Goal: Task Accomplishment & Management: Use online tool/utility

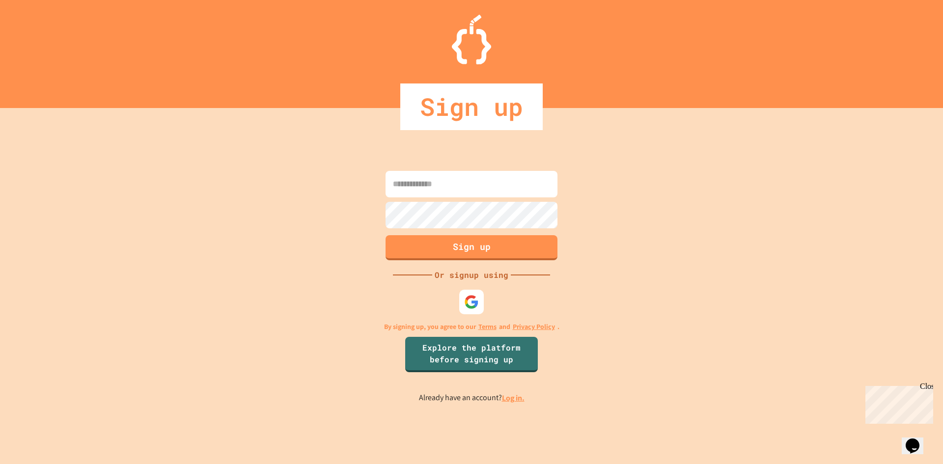
type input "**********"
click at [487, 244] on button "Sign up" at bounding box center [471, 247] width 175 height 26
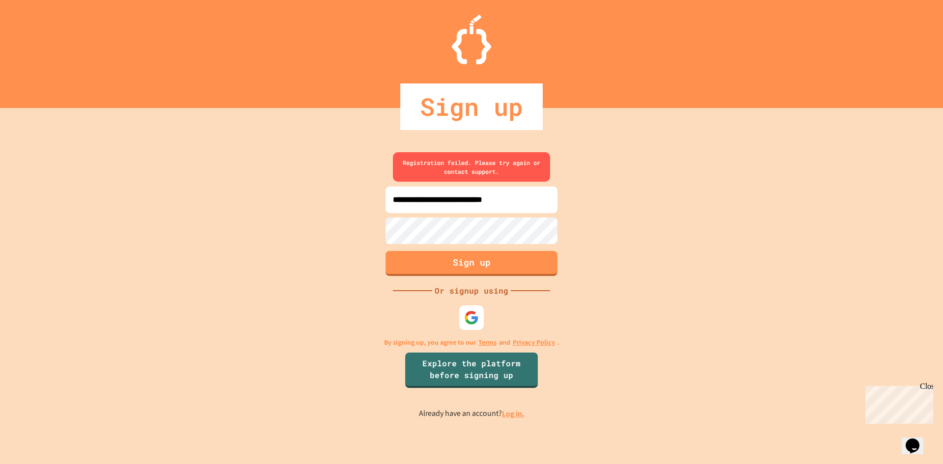
click at [510, 418] on link "Log in." at bounding box center [513, 414] width 23 height 10
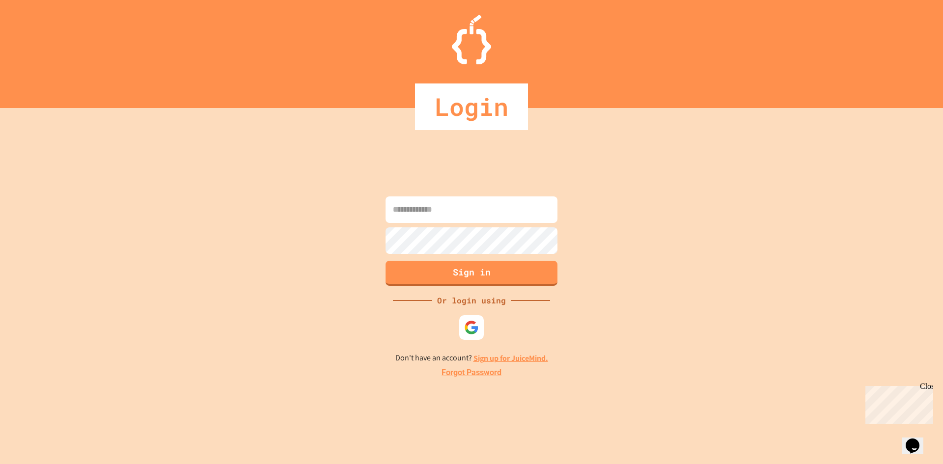
click at [438, 209] on input at bounding box center [472, 210] width 172 height 27
type input "**********"
click at [460, 264] on button "Sign in" at bounding box center [471, 272] width 175 height 26
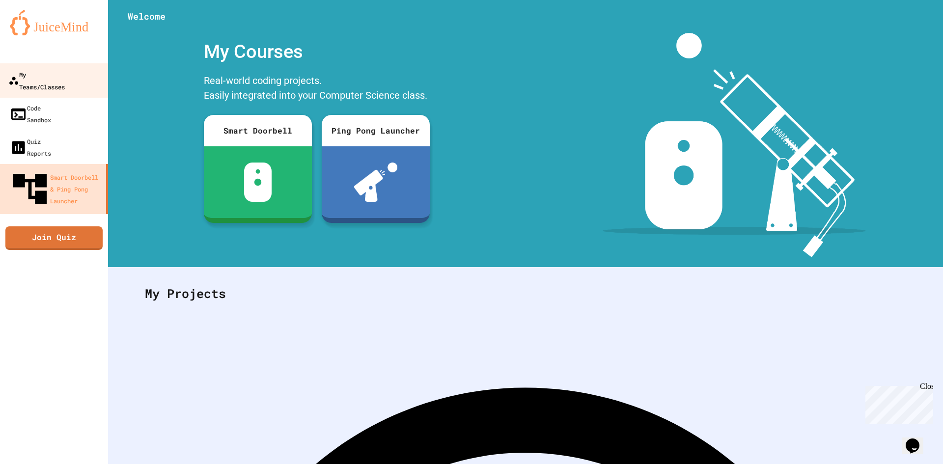
click at [82, 77] on link "My Teams/Classes" at bounding box center [55, 80] width 112 height 34
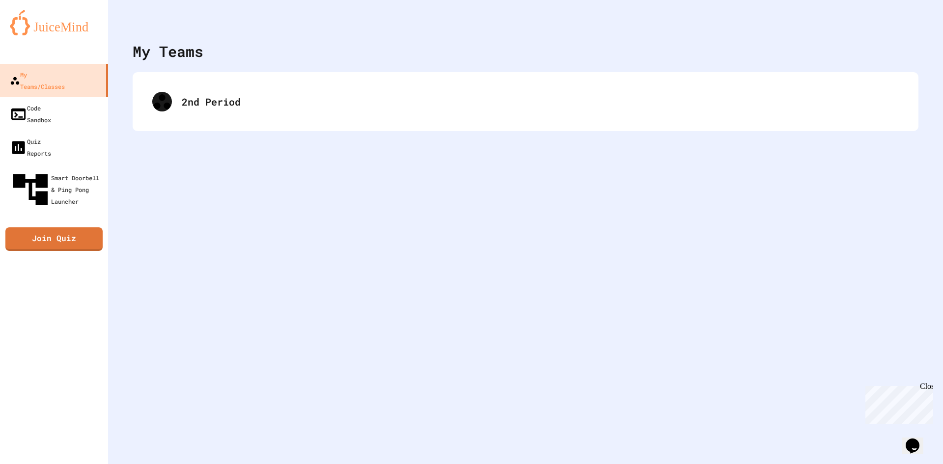
drag, startPoint x: 327, startPoint y: 104, endPoint x: 328, endPoint y: 59, distance: 44.7
click at [328, 71] on div "My Teams 2nd Period" at bounding box center [525, 232] width 835 height 464
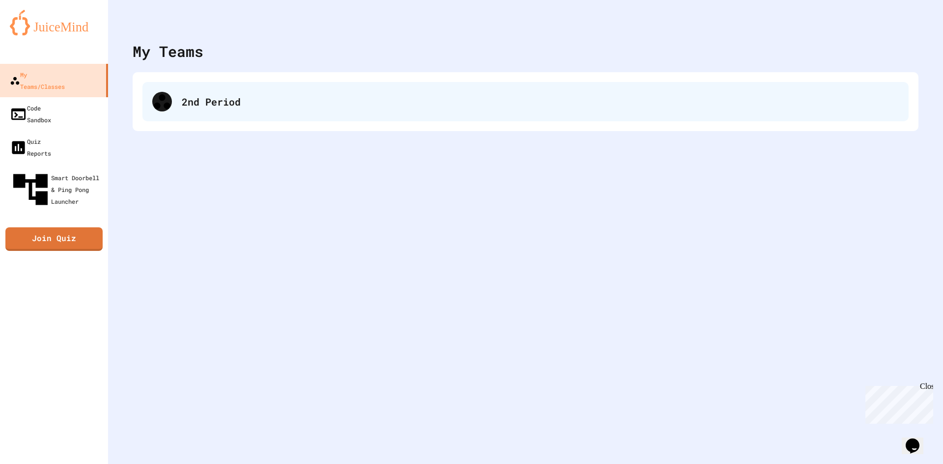
click at [669, 89] on div "2nd Period" at bounding box center [526, 101] width 767 height 39
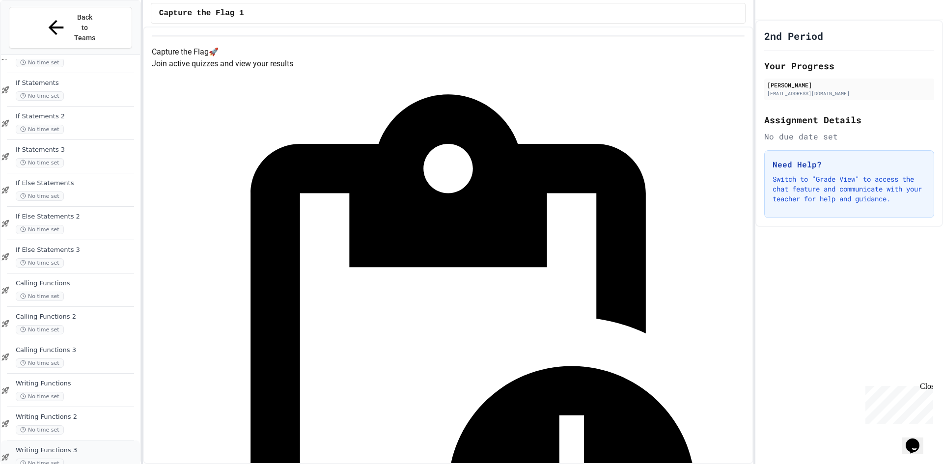
click at [100, 459] on div "No time set" at bounding box center [77, 463] width 122 height 9
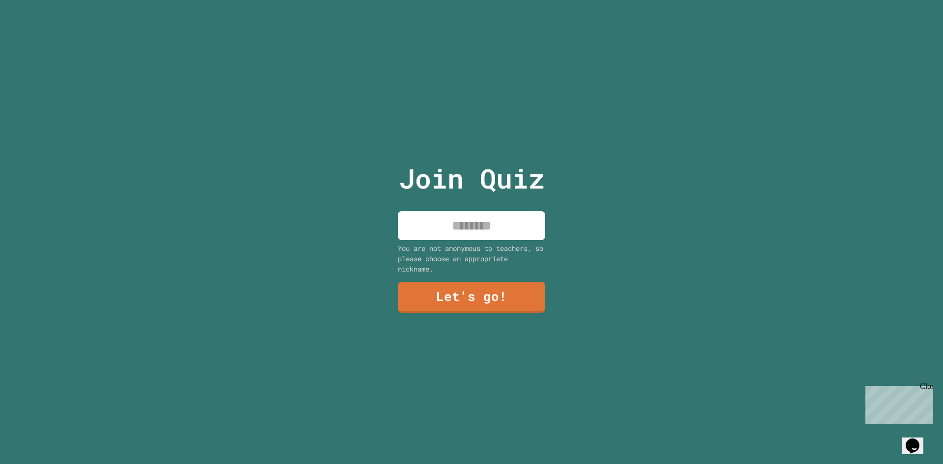
click at [462, 223] on input at bounding box center [471, 225] width 147 height 29
type input "******"
click at [509, 308] on link "Let's go!" at bounding box center [471, 297] width 147 height 32
click at [472, 0] on div at bounding box center [472, 0] width 0 height 0
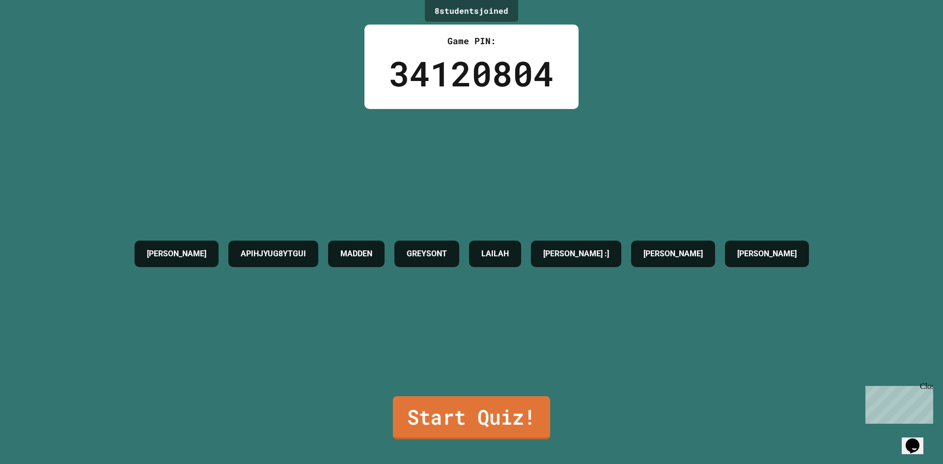
click at [474, 410] on link "Start Quiz!" at bounding box center [471, 418] width 157 height 43
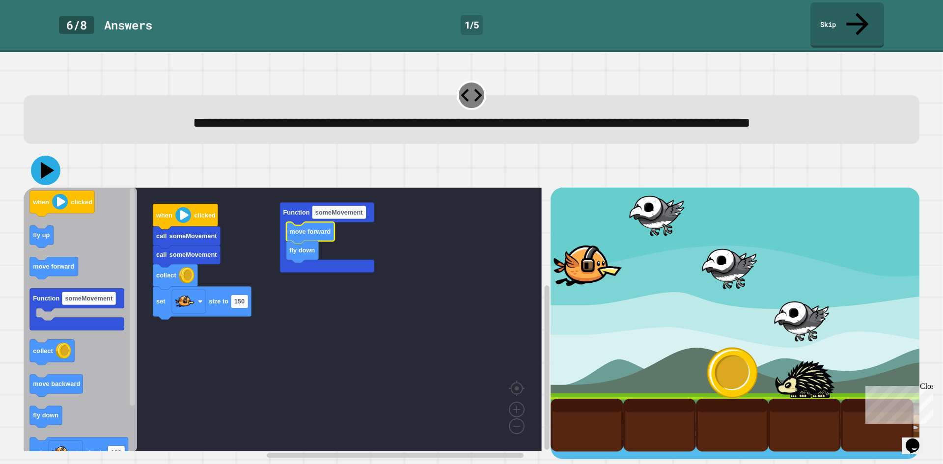
click at [37, 181] on icon at bounding box center [45, 170] width 29 height 29
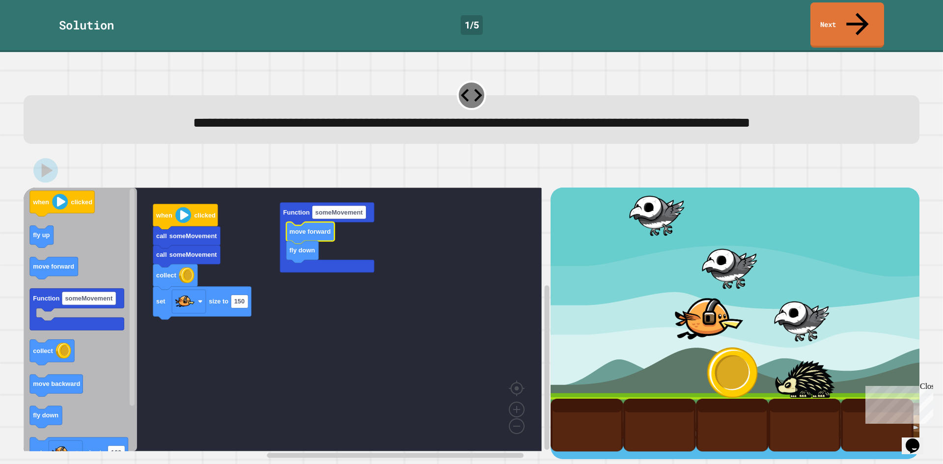
click at [832, 25] on div "Solution 1 / 5 Next" at bounding box center [471, 26] width 943 height 52
drag, startPoint x: 832, startPoint y: 25, endPoint x: 833, endPoint y: 19, distance: 5.5
click at [832, 23] on div "Solution 1 / 5 Next" at bounding box center [471, 26] width 943 height 52
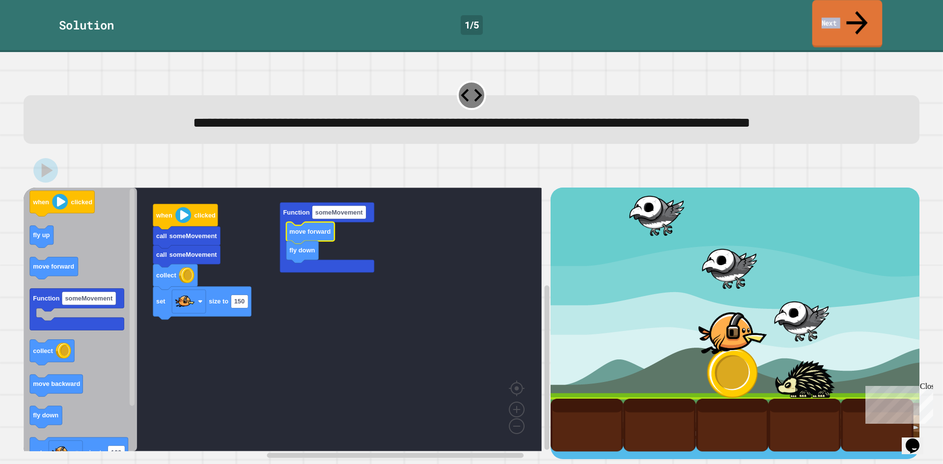
click at [833, 18] on link "Next" at bounding box center [848, 24] width 70 height 48
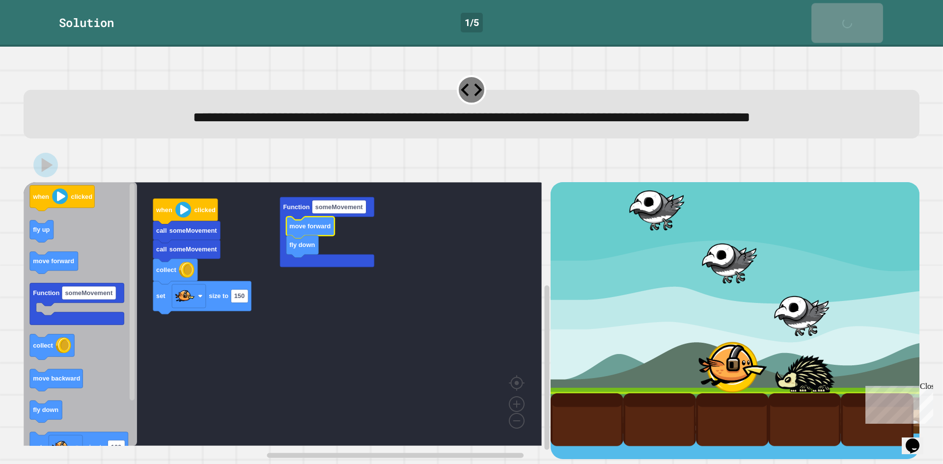
click at [833, 18] on link "Next" at bounding box center [848, 23] width 72 height 40
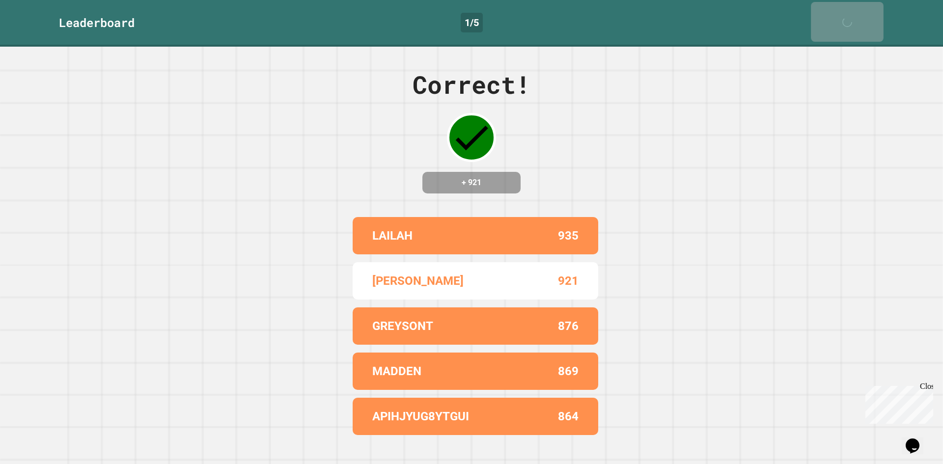
click at [833, 18] on link "Next" at bounding box center [847, 22] width 73 height 40
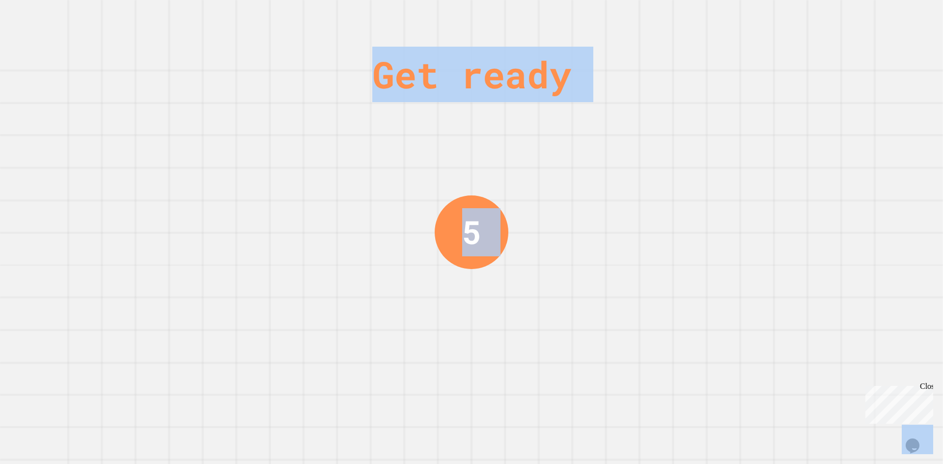
click at [833, 18] on div "Get ready 5" at bounding box center [471, 232] width 943 height 464
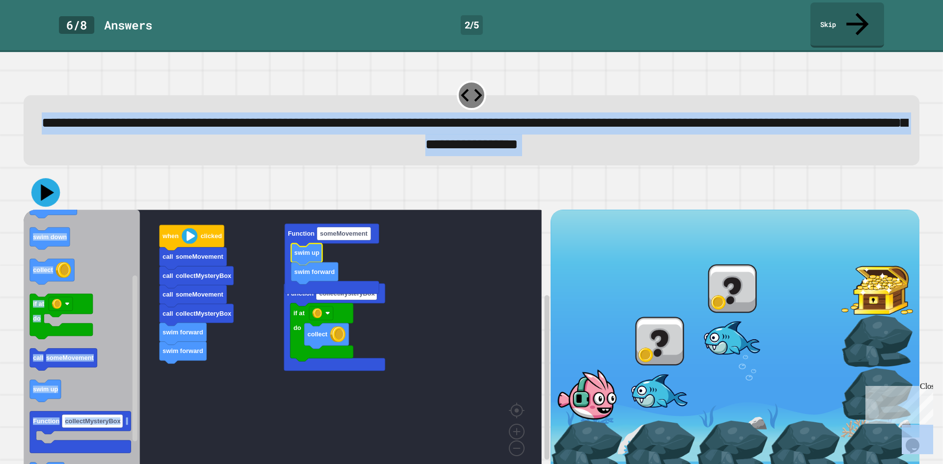
click at [45, 184] on icon at bounding box center [47, 192] width 13 height 17
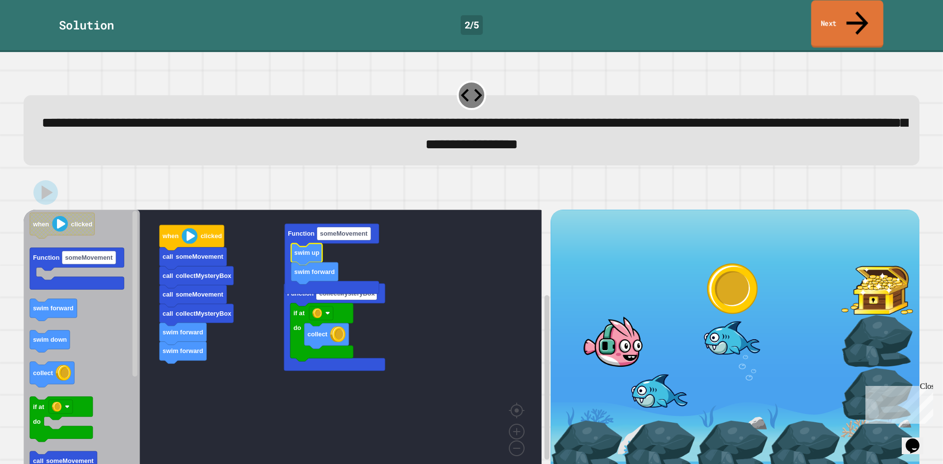
click at [835, 11] on link "Next" at bounding box center [848, 24] width 72 height 48
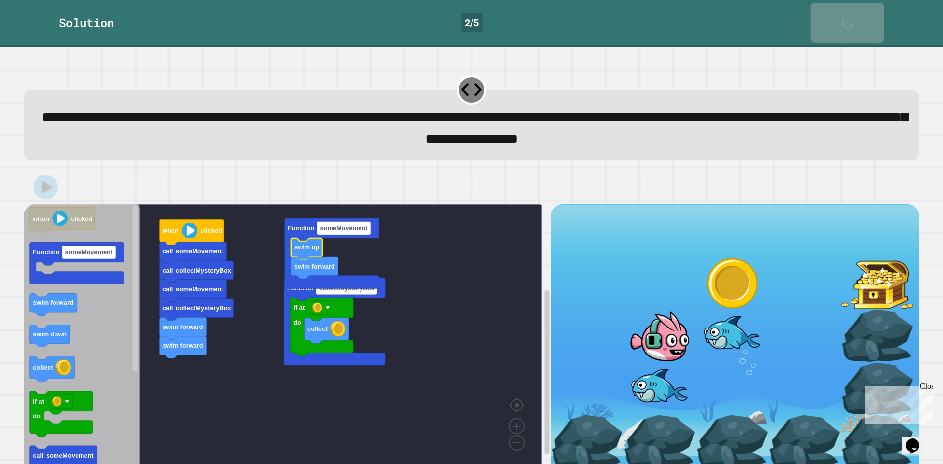
click at [835, 11] on div "Next" at bounding box center [847, 23] width 24 height 30
click at [835, 11] on link "Next" at bounding box center [847, 23] width 73 height 40
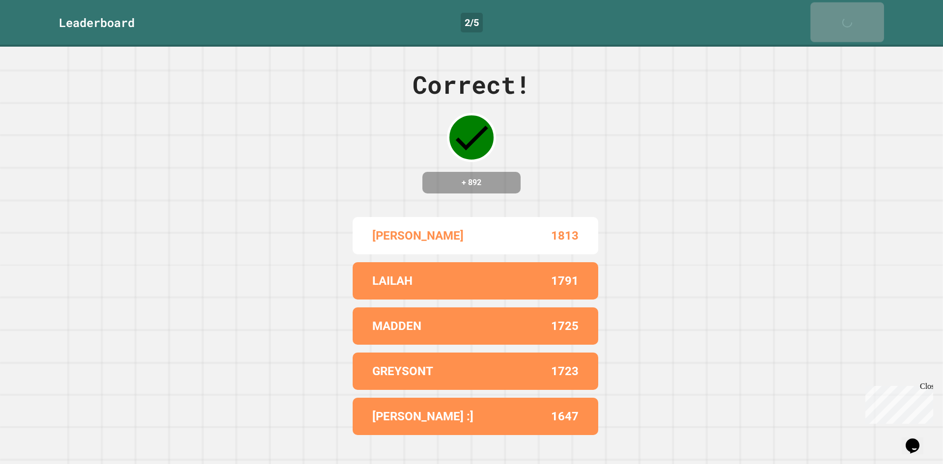
click at [835, 11] on div "Next" at bounding box center [847, 22] width 25 height 30
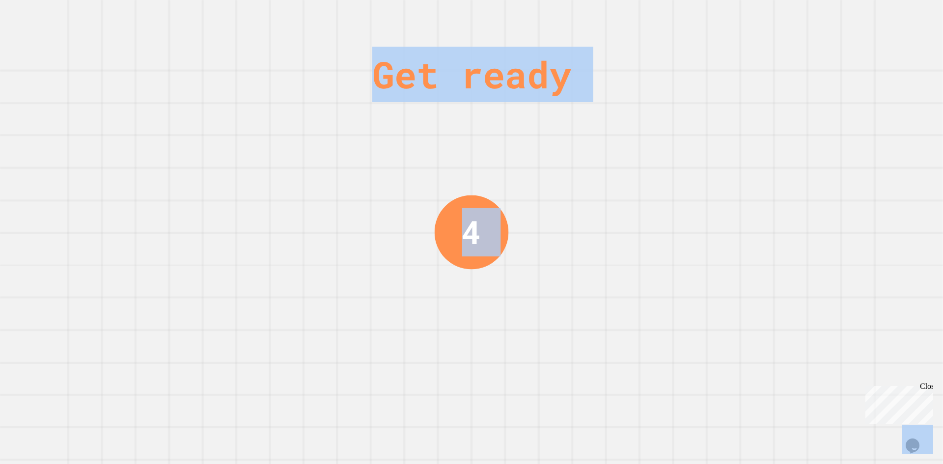
click at [835, 11] on div "Get ready 4" at bounding box center [471, 232] width 943 height 464
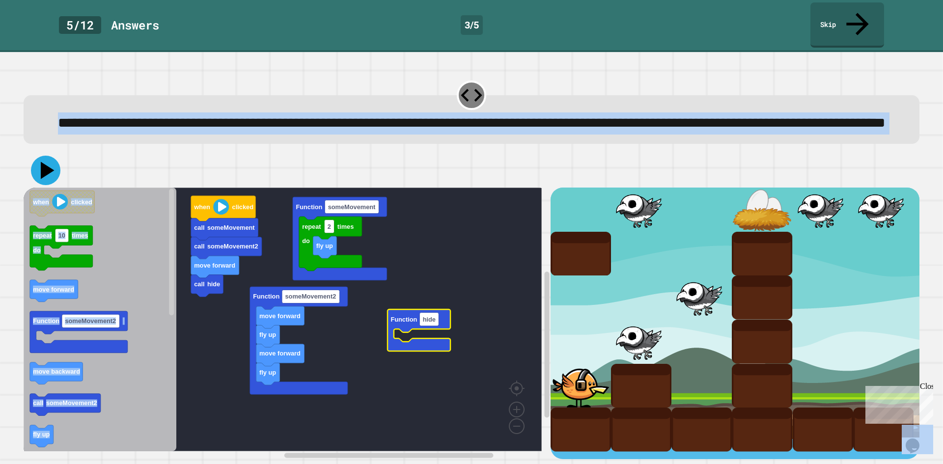
click at [48, 179] on icon at bounding box center [45, 170] width 29 height 29
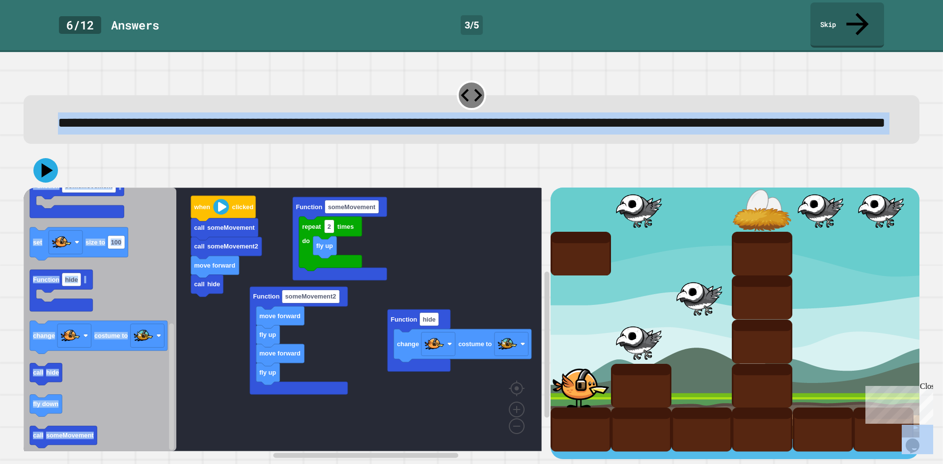
click at [66, 171] on div at bounding box center [472, 170] width 896 height 34
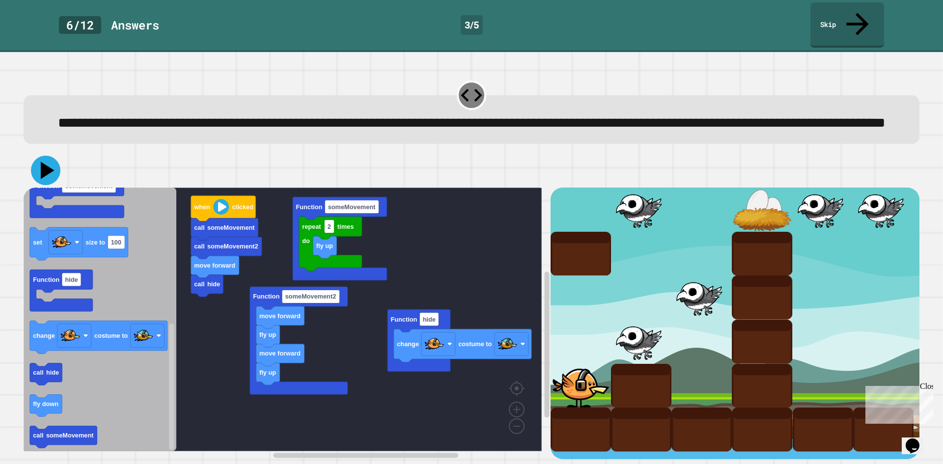
click at [50, 172] on icon at bounding box center [48, 170] width 14 height 17
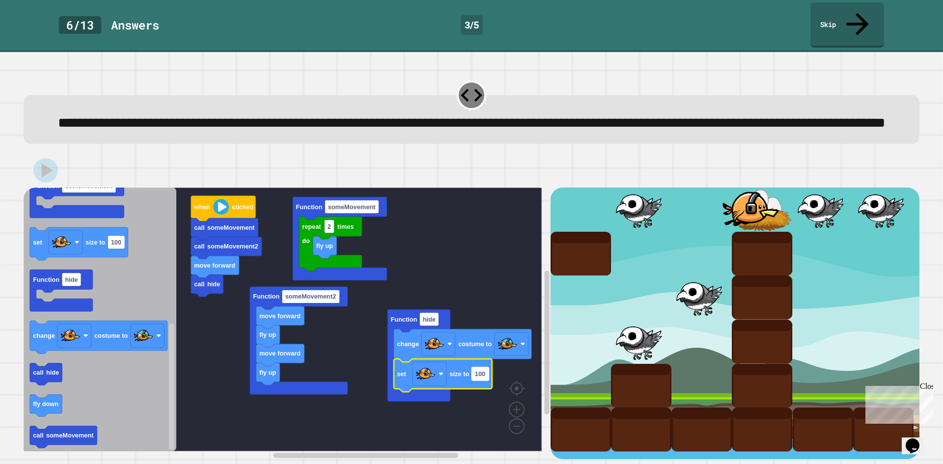
click at [486, 379] on rect "Blockly Workspace" at bounding box center [480, 374] width 17 height 13
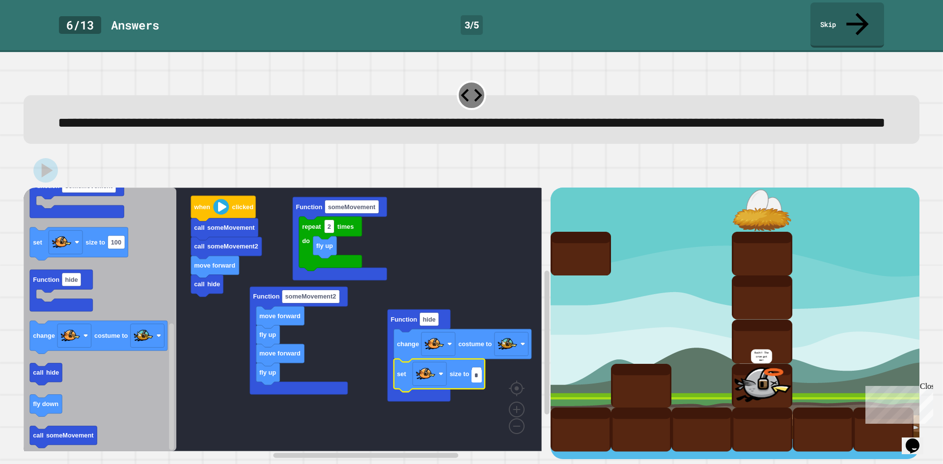
type input "**"
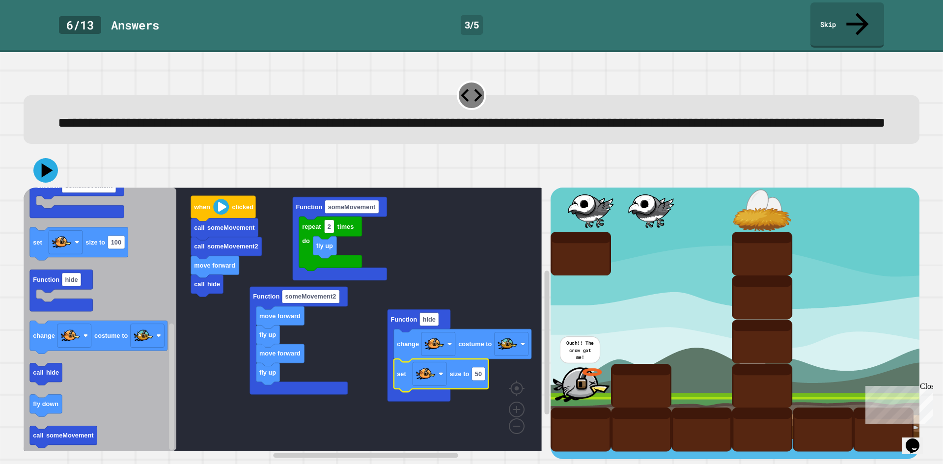
click at [508, 388] on rect "Blockly Workspace" at bounding box center [283, 320] width 518 height 264
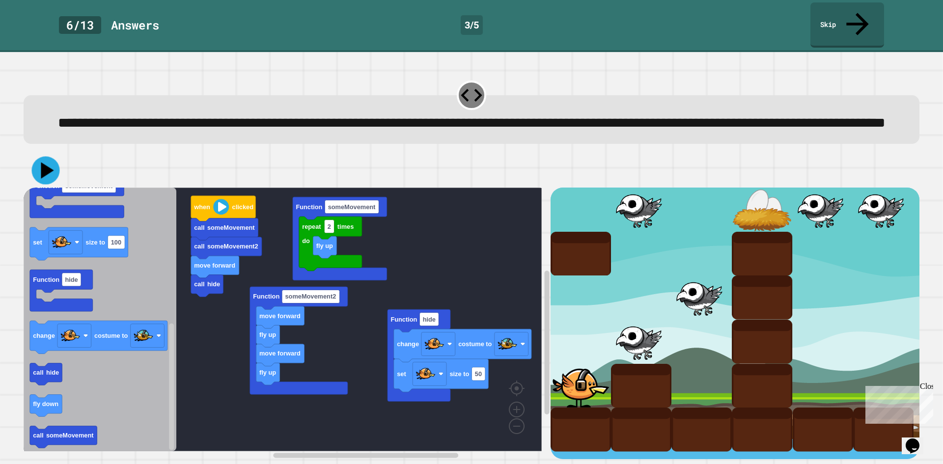
click at [61, 179] on div at bounding box center [472, 170] width 896 height 34
click at [57, 177] on div at bounding box center [472, 170] width 896 height 34
click at [57, 177] on icon at bounding box center [45, 170] width 29 height 29
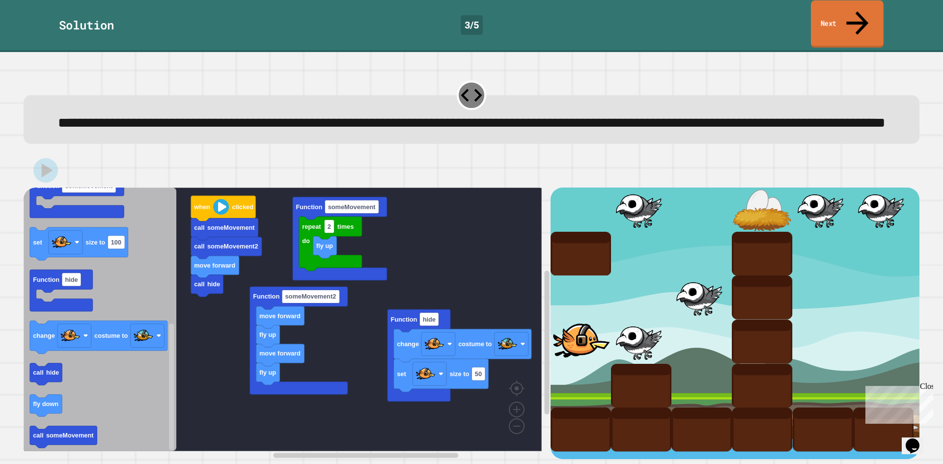
click at [840, 18] on link "Next" at bounding box center [847, 24] width 73 height 48
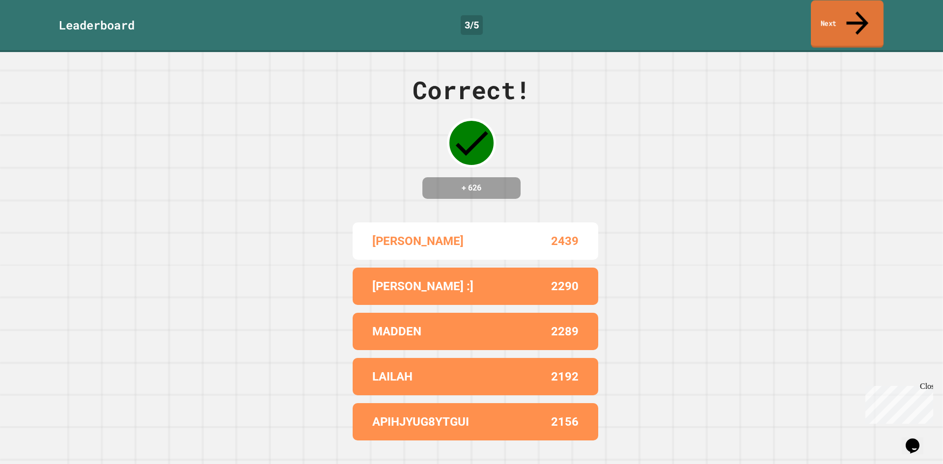
click at [840, 18] on link "Next" at bounding box center [847, 24] width 73 height 48
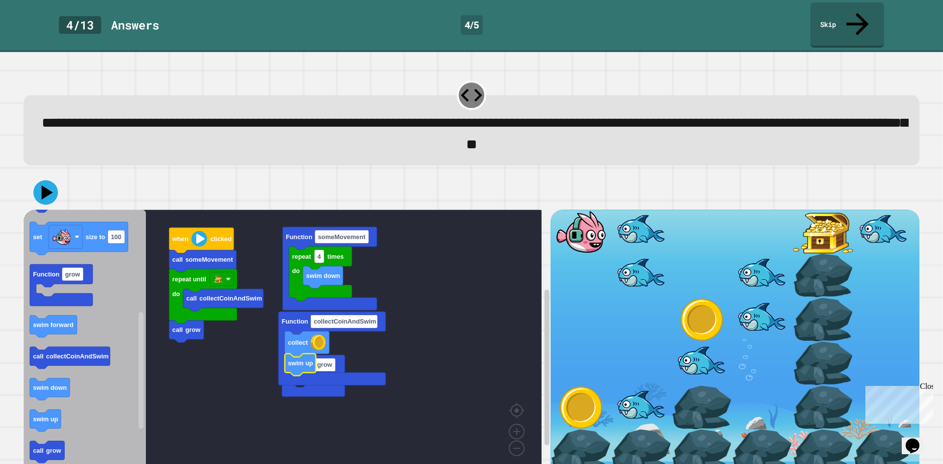
click at [291, 389] on rect "Blockly Workspace" at bounding box center [283, 342] width 518 height 264
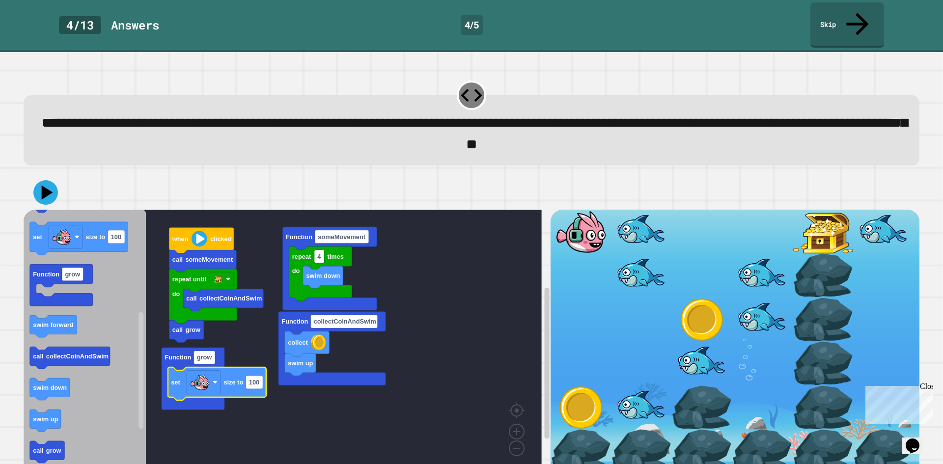
click at [254, 370] on icon "Blockly Workspace" at bounding box center [217, 384] width 98 height 33
click at [258, 378] on text "100" at bounding box center [254, 381] width 10 height 7
type input "***"
click at [280, 380] on rect "Blockly Workspace" at bounding box center [283, 342] width 518 height 264
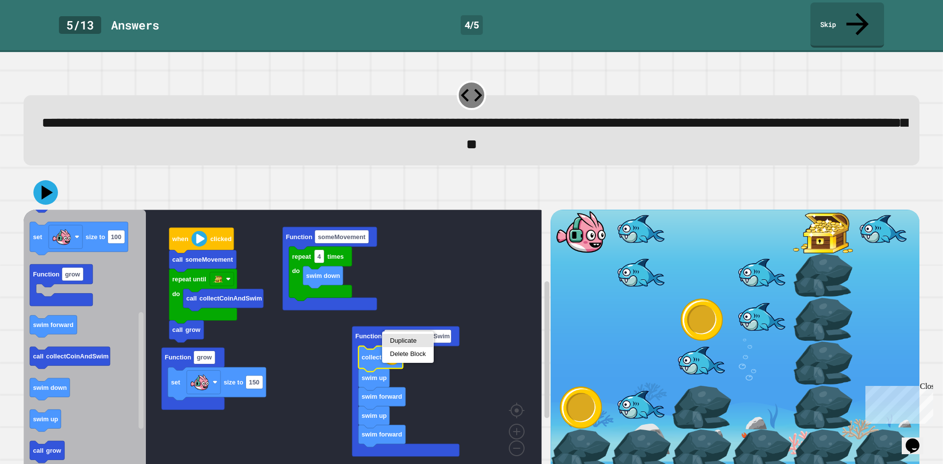
drag, startPoint x: 388, startPoint y: 340, endPoint x: 387, endPoint y: 348, distance: 8.4
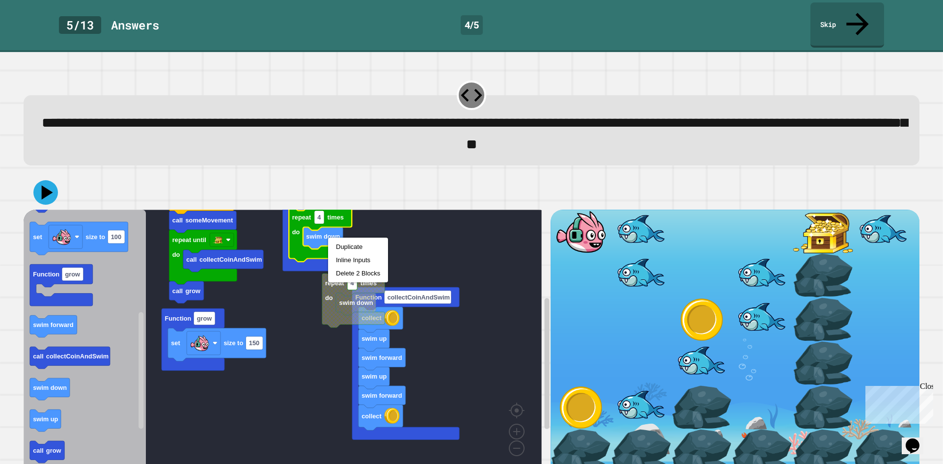
click at [305, 274] on rect "Blockly Workspace" at bounding box center [283, 342] width 518 height 264
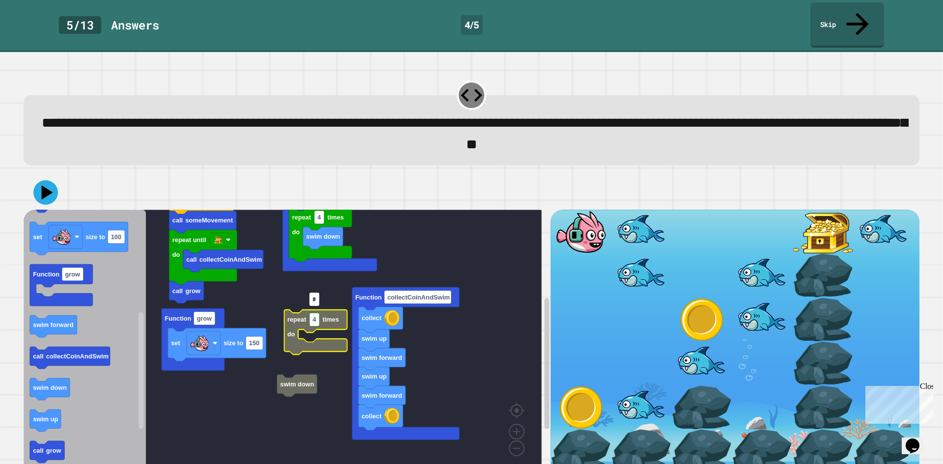
type input "*"
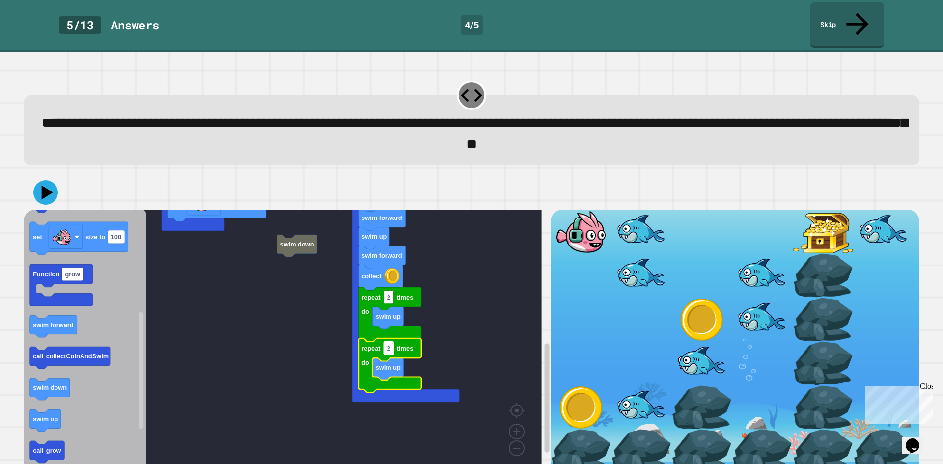
click at [394, 342] on rect "Blockly Workspace" at bounding box center [389, 348] width 10 height 13
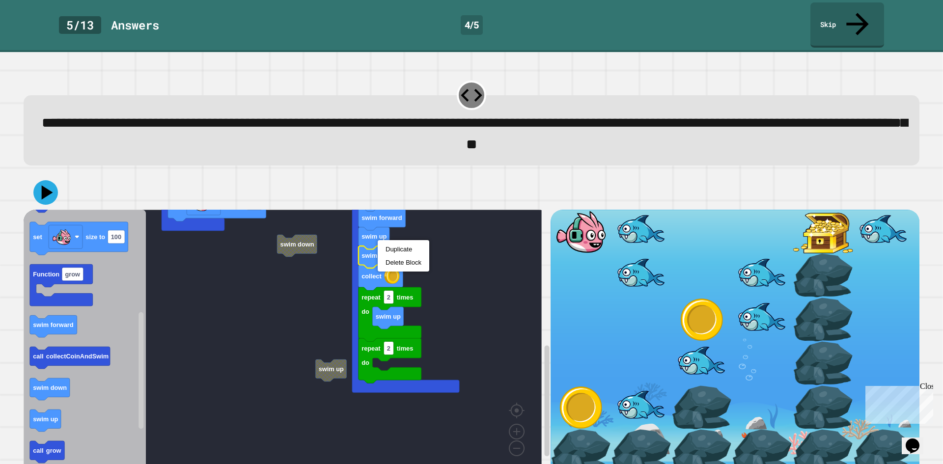
click at [391, 242] on div "Duplicate Delete Block" at bounding box center [404, 255] width 52 height 31
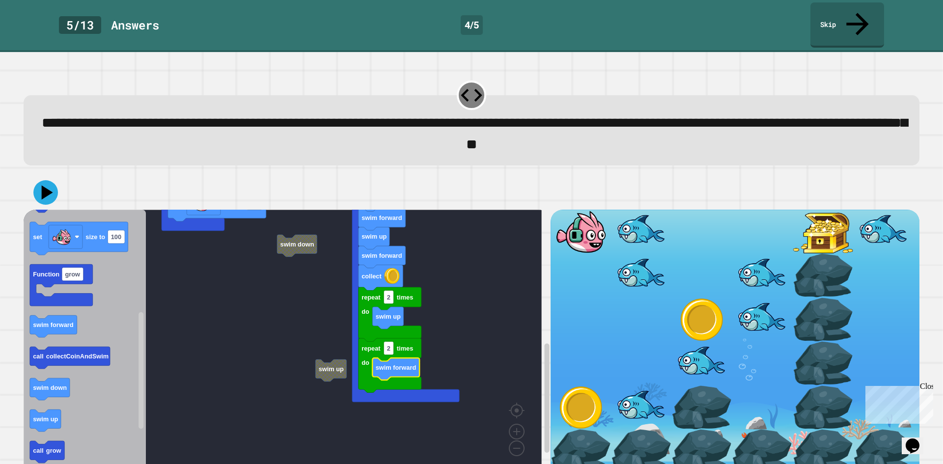
click at [32, 175] on div at bounding box center [472, 192] width 896 height 34
drag, startPoint x: 38, startPoint y: 167, endPoint x: 43, endPoint y: 165, distance: 5.5
click at [41, 178] on icon at bounding box center [45, 192] width 29 height 29
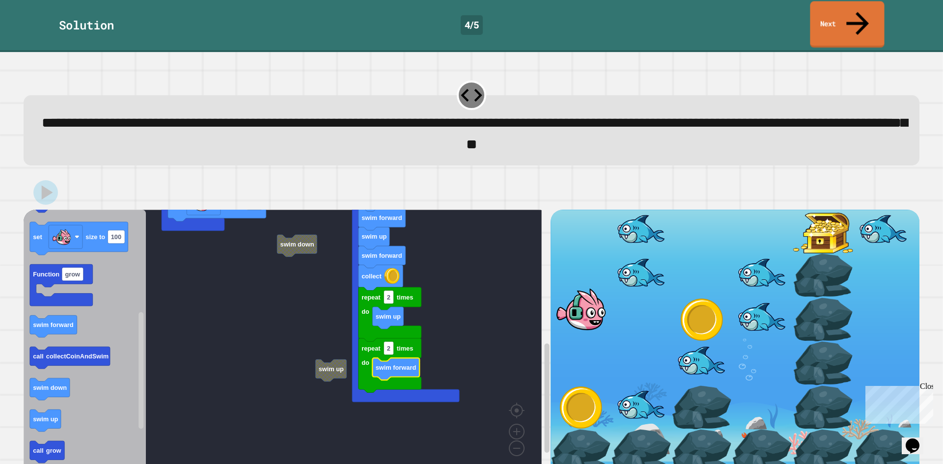
click at [830, 22] on link "Next" at bounding box center [847, 24] width 74 height 47
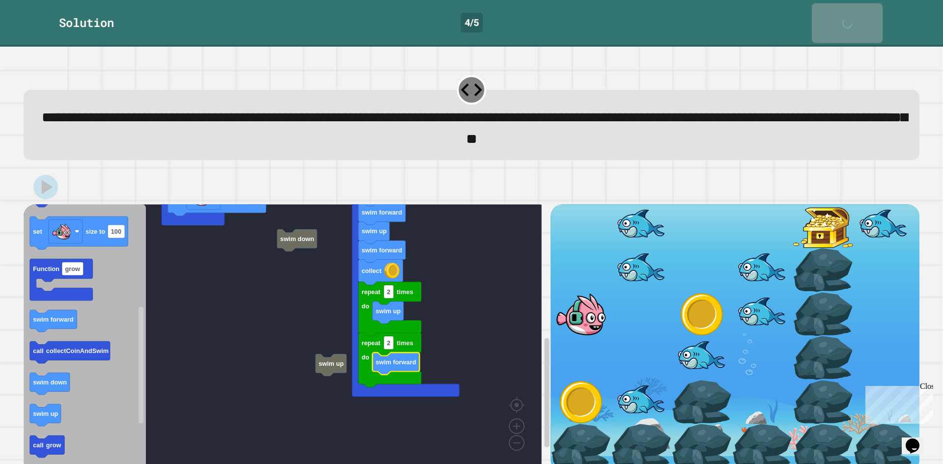
click at [831, 21] on link "Next" at bounding box center [847, 23] width 71 height 40
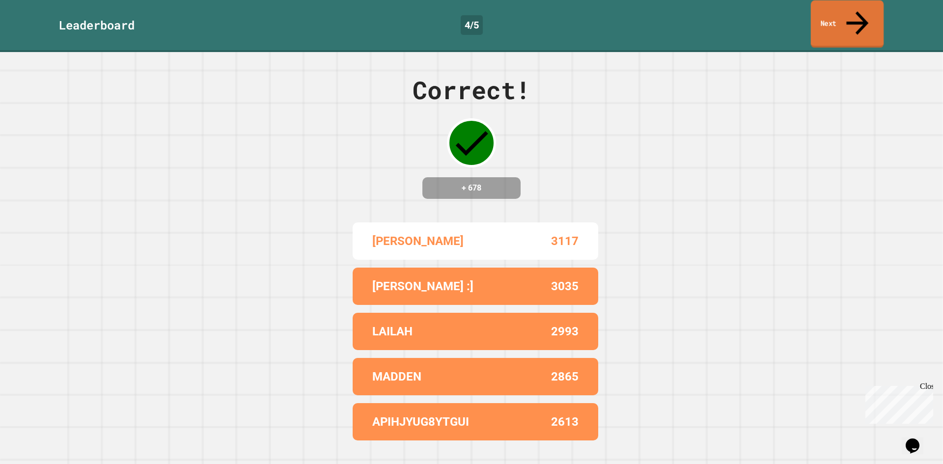
click at [831, 21] on link "Next" at bounding box center [847, 24] width 73 height 48
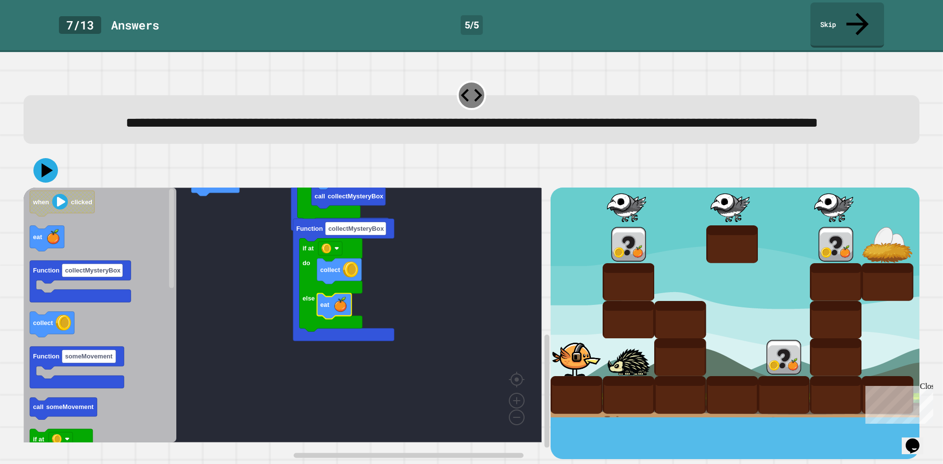
click at [275, 355] on rect "Blockly Workspace" at bounding box center [283, 315] width 518 height 255
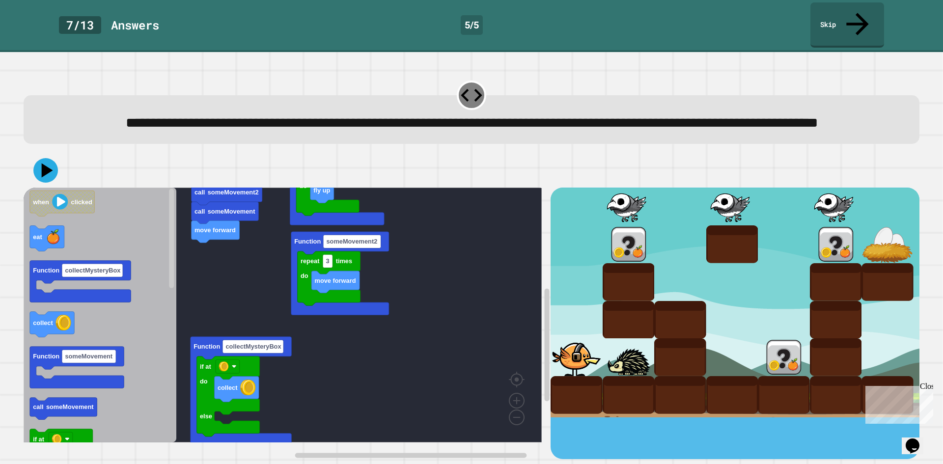
click at [189, 345] on div "when clicked call someMovement call someMovement2 call someMovement move forwar…" at bounding box center [287, 324] width 527 height 272
click at [62, 179] on div at bounding box center [472, 170] width 896 height 34
click at [51, 180] on icon at bounding box center [45, 170] width 29 height 29
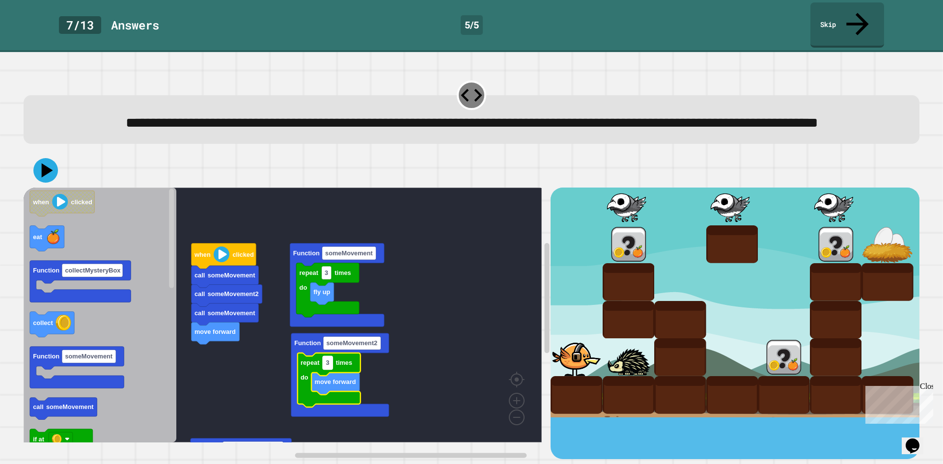
click at [330, 369] on rect "Blockly Workspace" at bounding box center [328, 363] width 10 height 13
click at [333, 369] on input "*" at bounding box center [328, 364] width 10 height 13
click at [330, 368] on input "*" at bounding box center [328, 364] width 10 height 13
click at [330, 368] on input "***" at bounding box center [330, 364] width 14 height 13
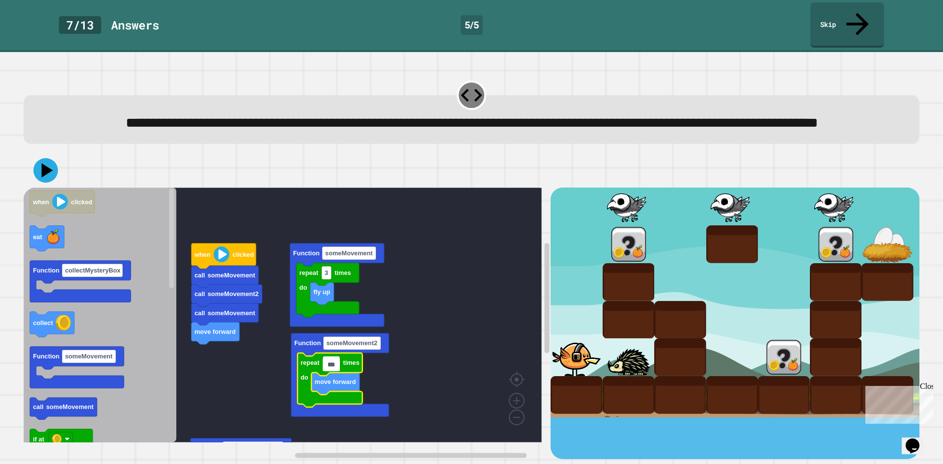
click at [330, 368] on input "***" at bounding box center [331, 364] width 17 height 13
type input "*"
click at [404, 359] on rect "Blockly Workspace" at bounding box center [283, 315] width 518 height 255
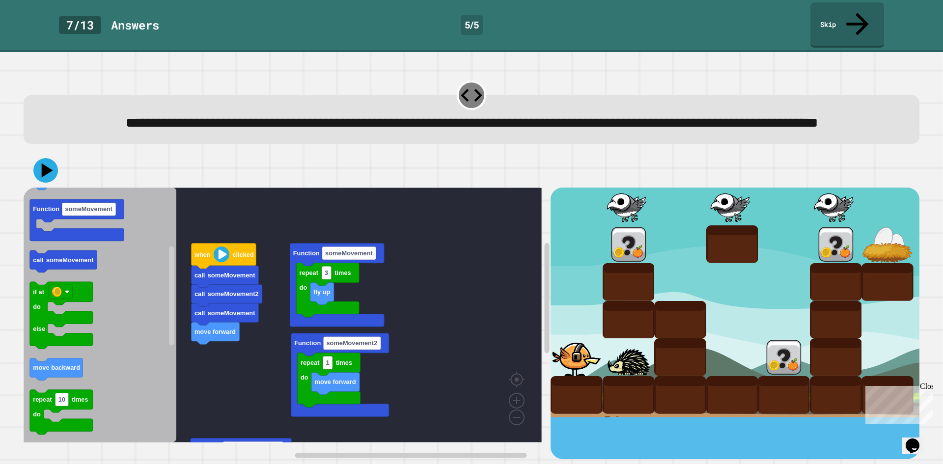
click at [46, 187] on div at bounding box center [472, 170] width 896 height 34
click at [46, 180] on icon at bounding box center [45, 170] width 29 height 29
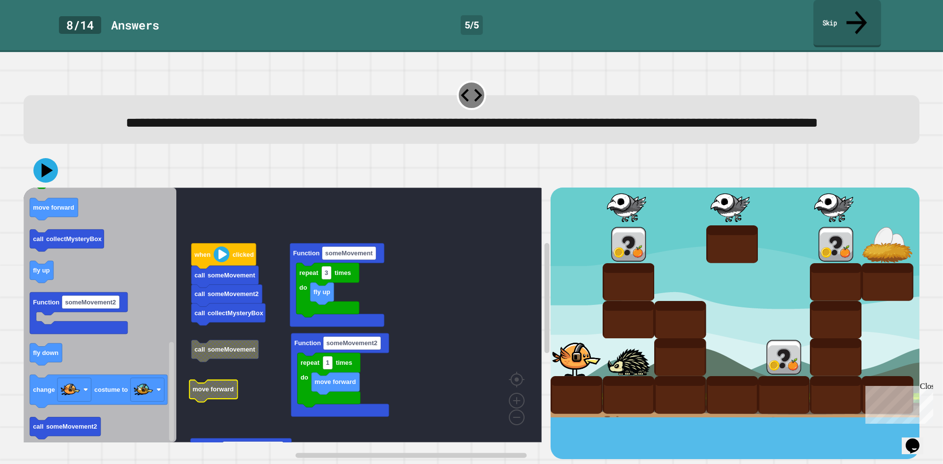
click at [858, 8] on icon at bounding box center [857, 22] width 30 height 35
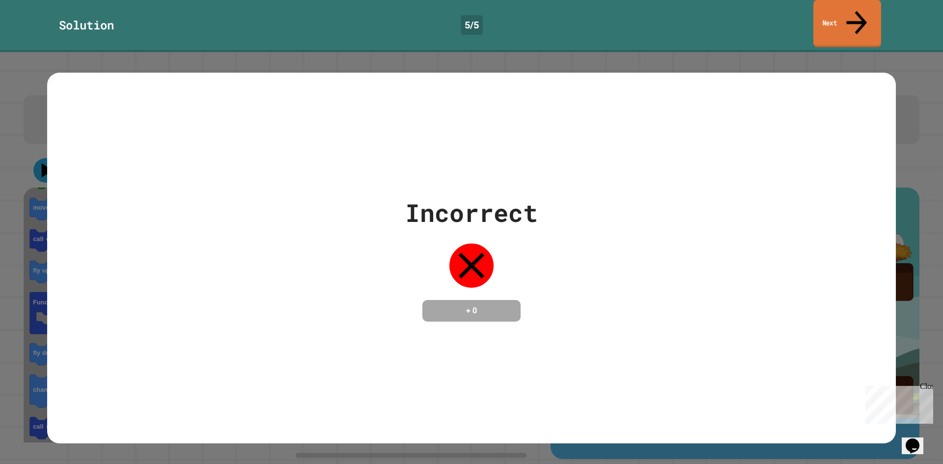
drag, startPoint x: 840, startPoint y: 2, endPoint x: 838, endPoint y: 7, distance: 5.3
click at [839, 3] on link "Next" at bounding box center [848, 24] width 68 height 48
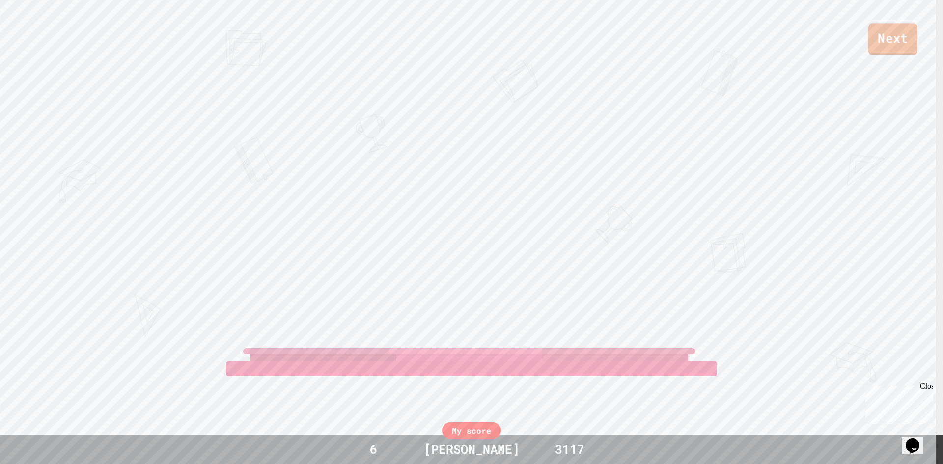
click at [923, 37] on div "Next" at bounding box center [471, 28] width 943 height 56
click at [877, 50] on link "Next" at bounding box center [893, 39] width 51 height 31
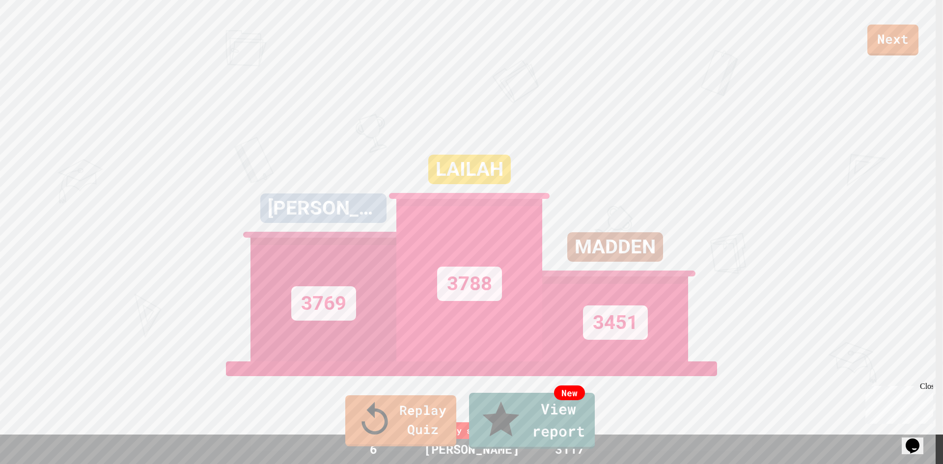
drag, startPoint x: 482, startPoint y: 230, endPoint x: 482, endPoint y: 237, distance: 7.4
